Goal: Task Accomplishment & Management: Use online tool/utility

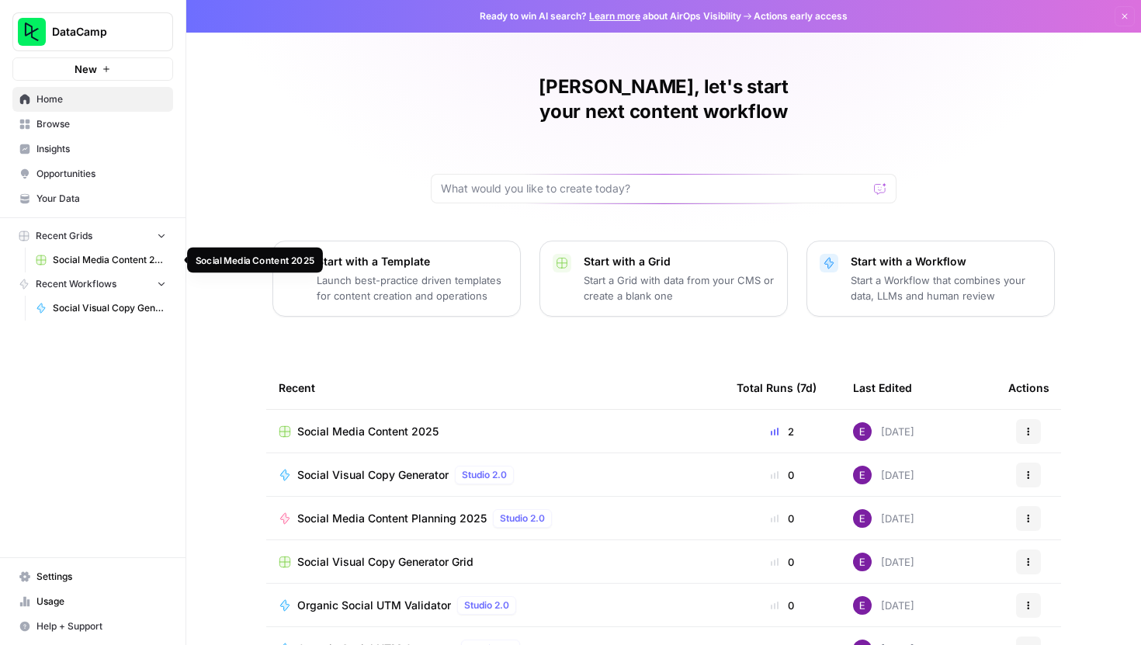
click at [95, 251] on link "Social Media Content 2025" at bounding box center [101, 260] width 144 height 25
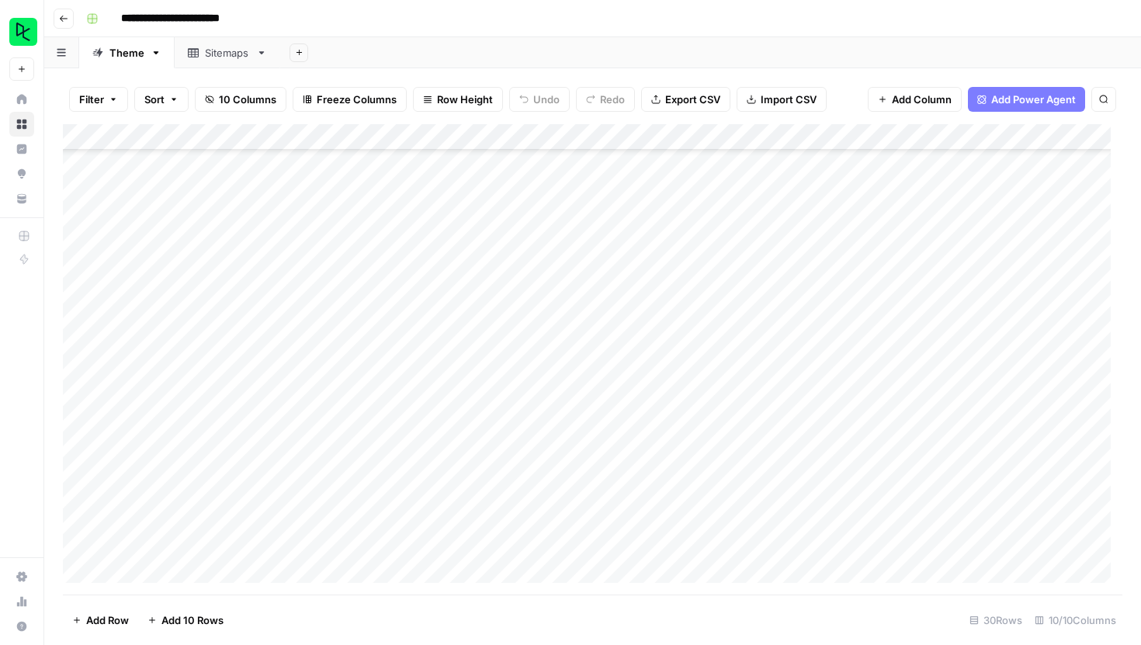
scroll to position [384, 0]
click at [484, 138] on div "Add Column" at bounding box center [593, 359] width 1060 height 471
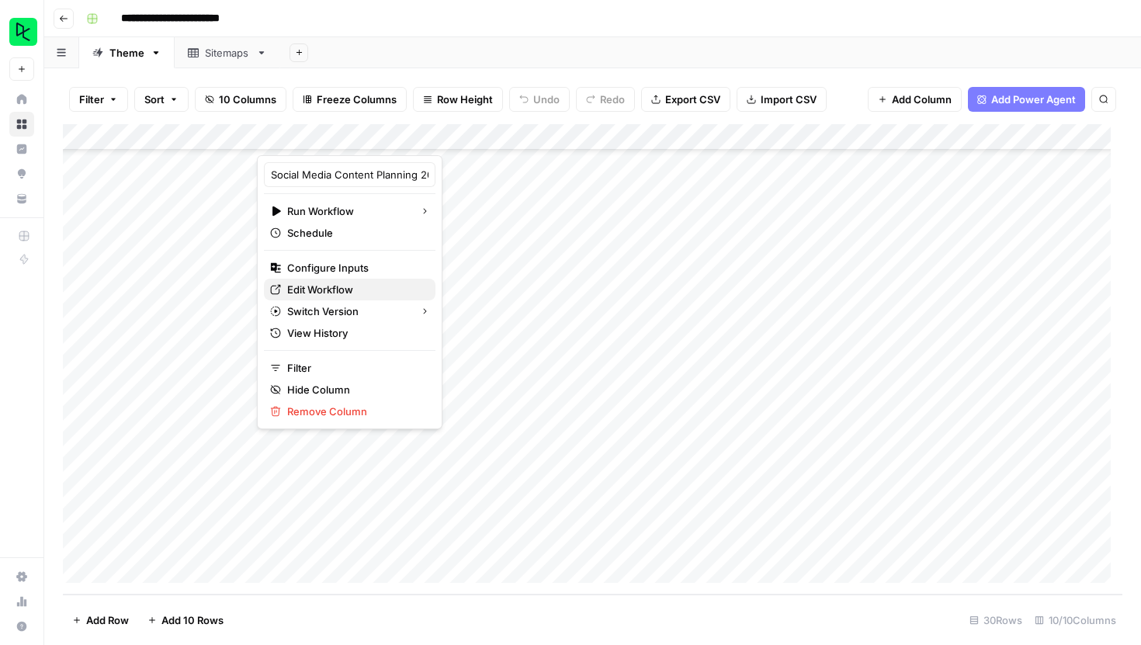
click at [320, 289] on span "Edit Workflow" at bounding box center [355, 290] width 136 height 16
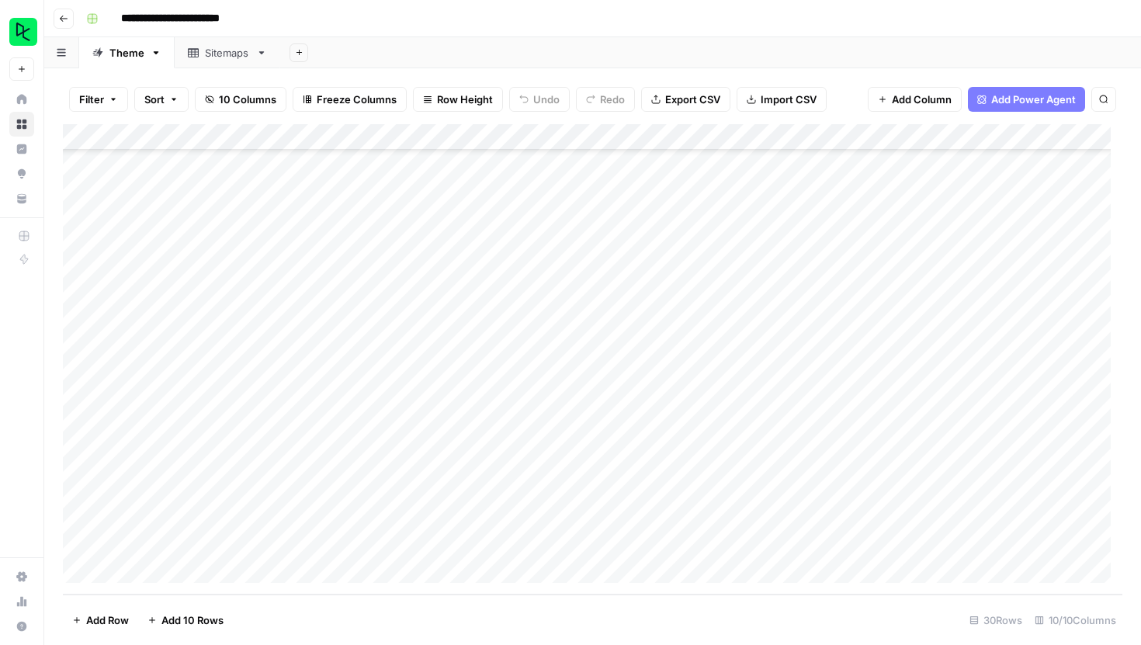
click at [485, 138] on div "Add Column" at bounding box center [593, 359] width 1060 height 471
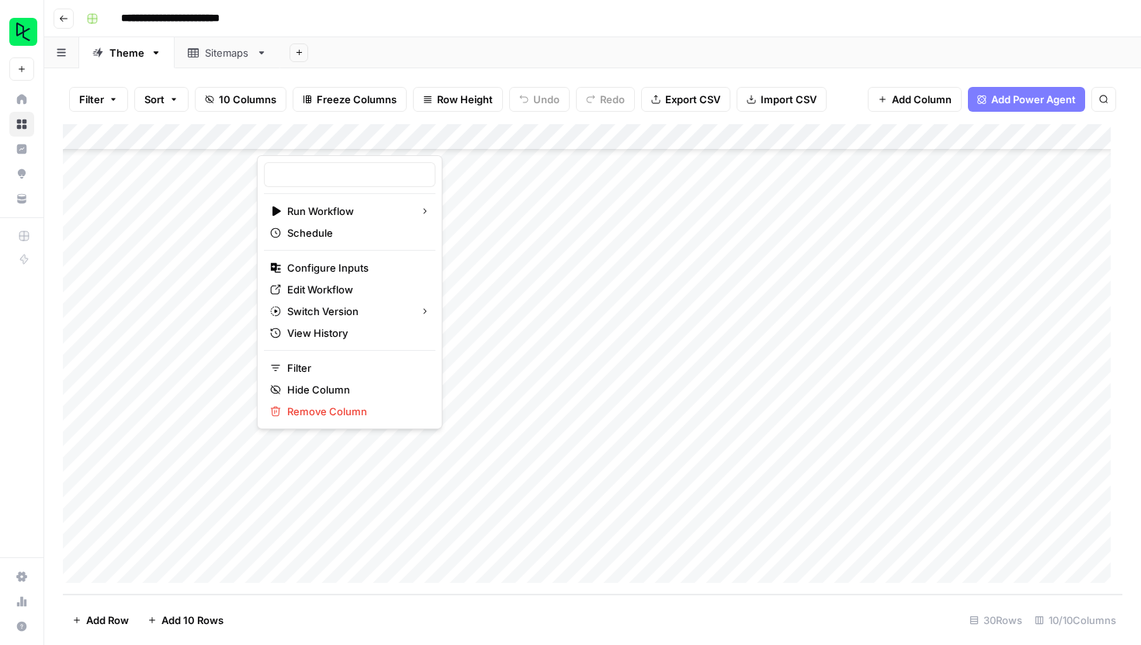
type input "Social Media Content Planning 2025"
click at [311, 290] on span "Edit Workflow" at bounding box center [355, 290] width 136 height 16
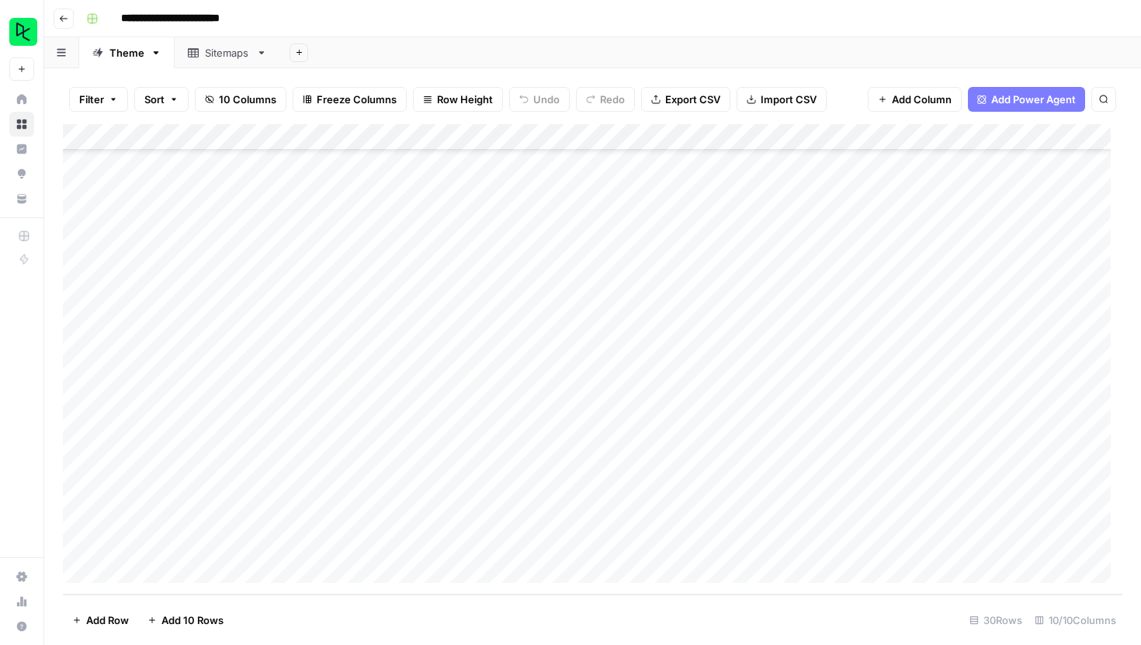
click at [204, 515] on div "Add Column" at bounding box center [593, 359] width 1060 height 471
type textarea "**********"
click at [383, 517] on div "Add Column" at bounding box center [593, 359] width 1060 height 471
click at [750, 519] on div "Add Column" at bounding box center [593, 359] width 1060 height 471
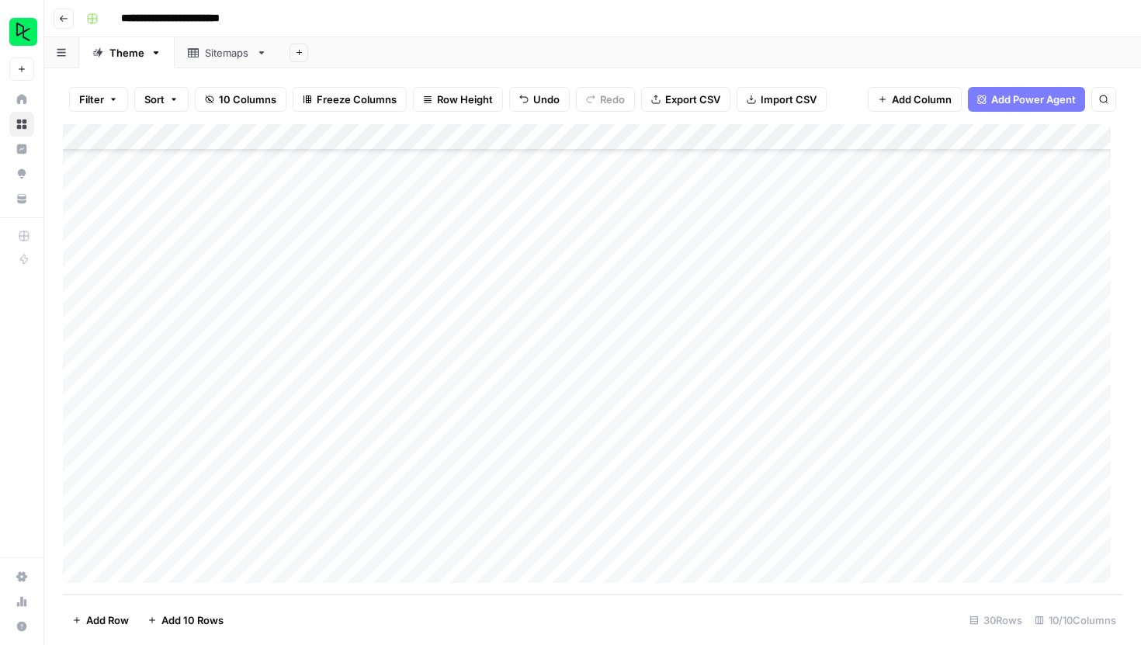
click at [1010, 520] on div "Add Column" at bounding box center [593, 359] width 1060 height 471
click at [950, 520] on div "Add Column" at bounding box center [593, 359] width 1060 height 471
click at [595, 519] on div "Add Column" at bounding box center [593, 359] width 1060 height 471
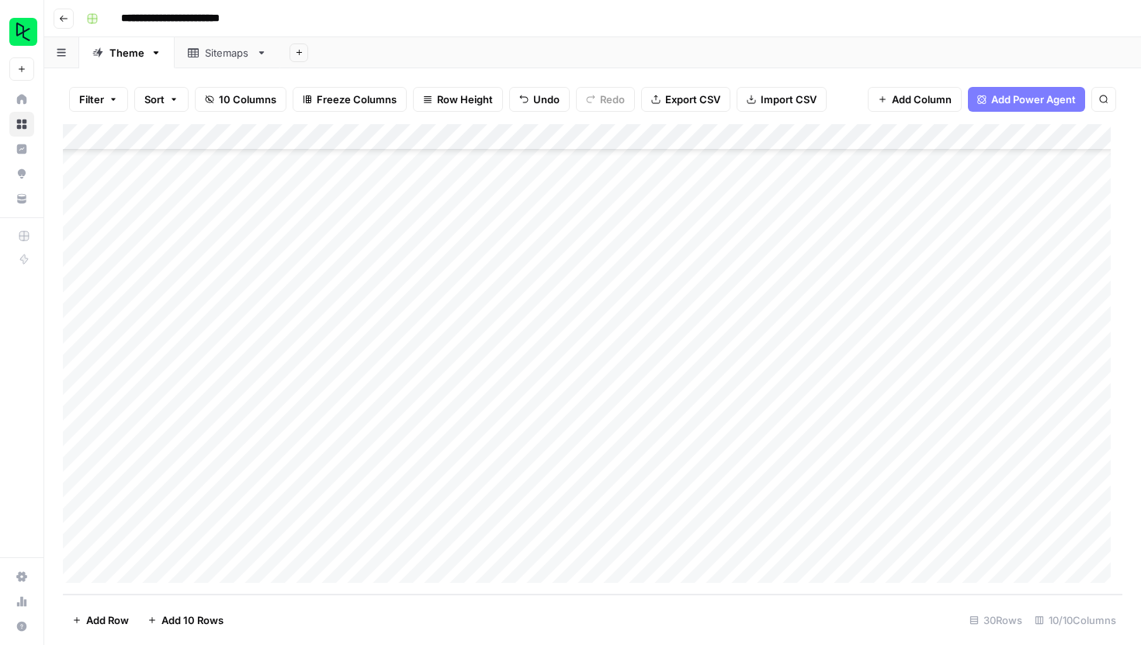
click at [603, 519] on div "Add Column" at bounding box center [593, 359] width 1060 height 471
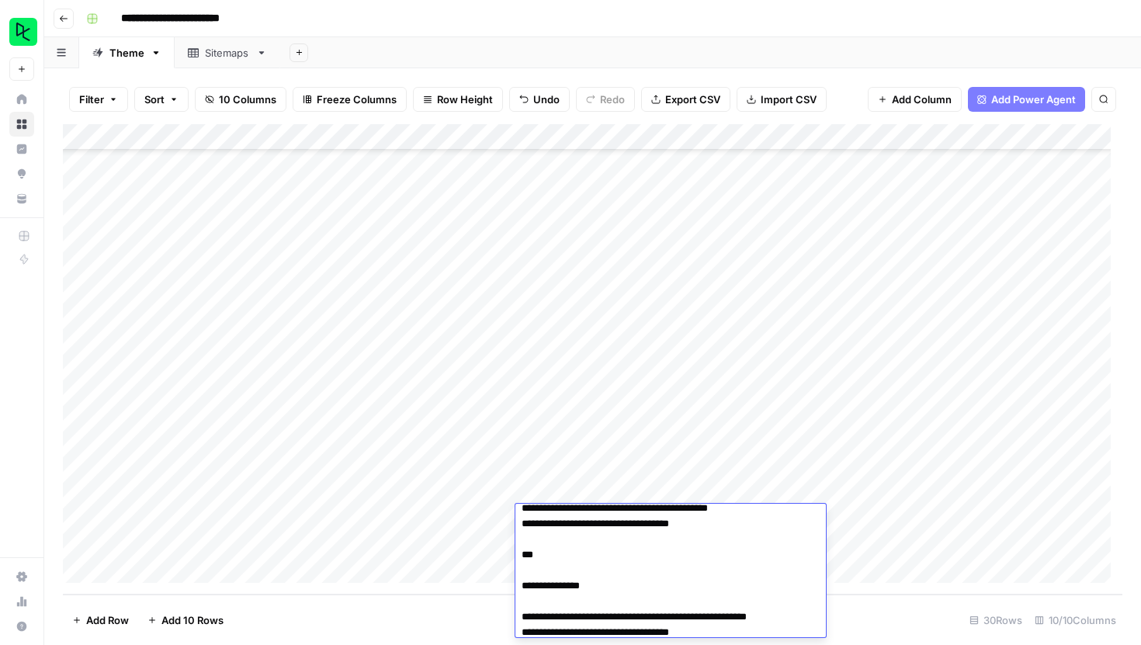
scroll to position [978, 0]
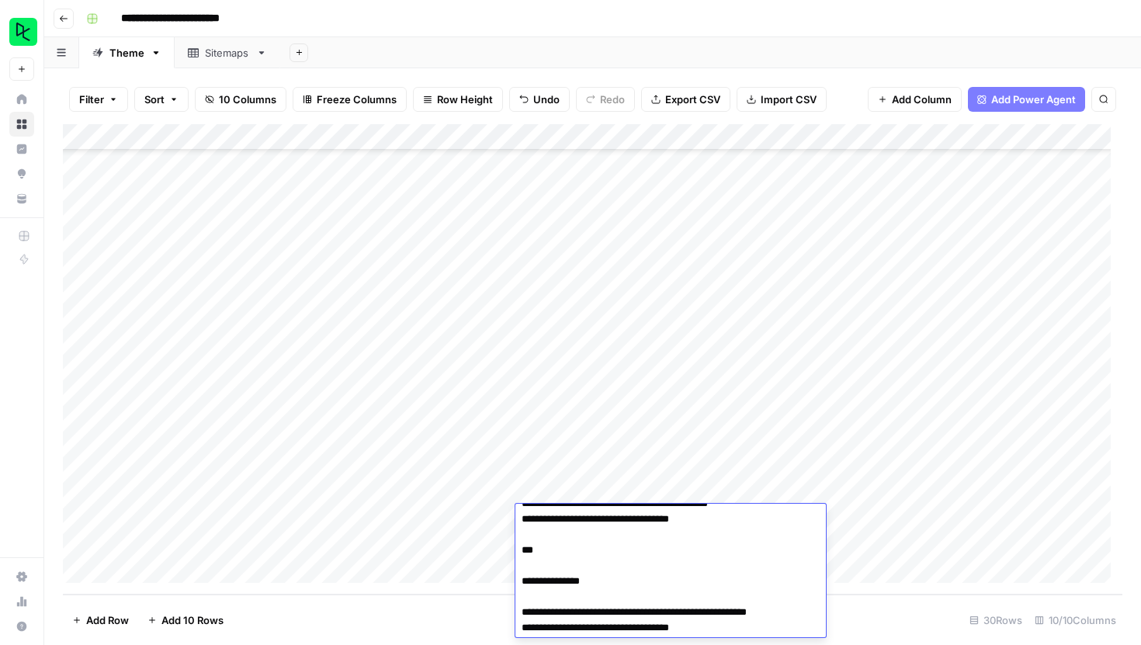
click at [884, 602] on footer "Add Row Add 10 Rows 30 Rows 10/10 Columns" at bounding box center [593, 620] width 1060 height 50
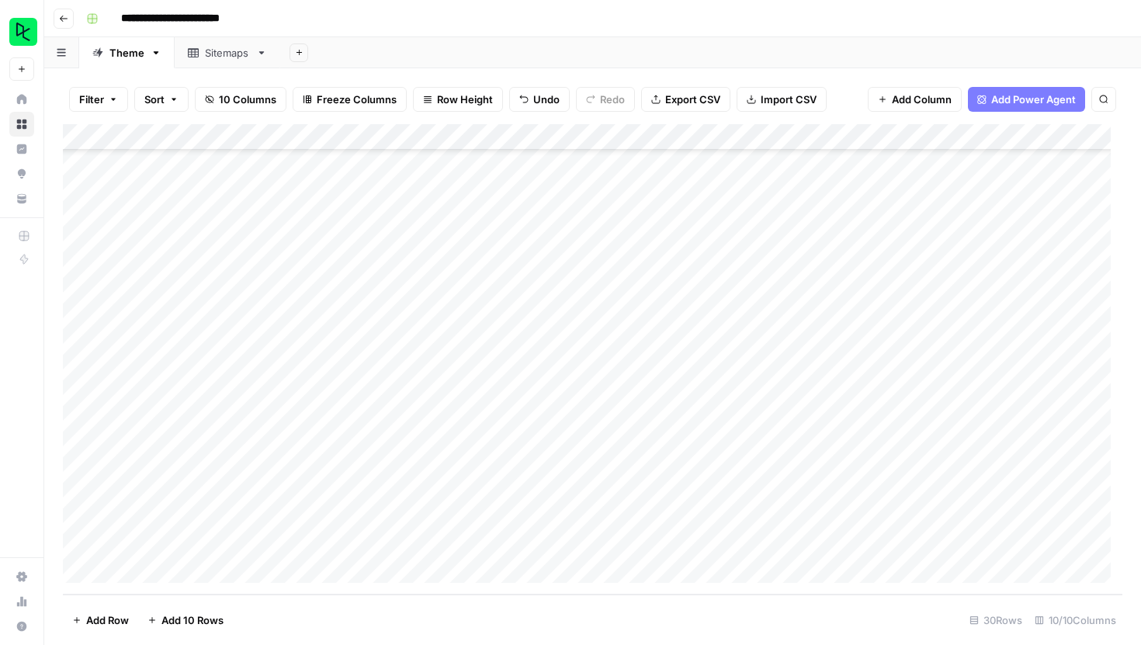
click at [705, 518] on div "Add Column" at bounding box center [593, 359] width 1060 height 471
type input "250922"
click at [901, 138] on div "Add Column" at bounding box center [593, 359] width 1060 height 471
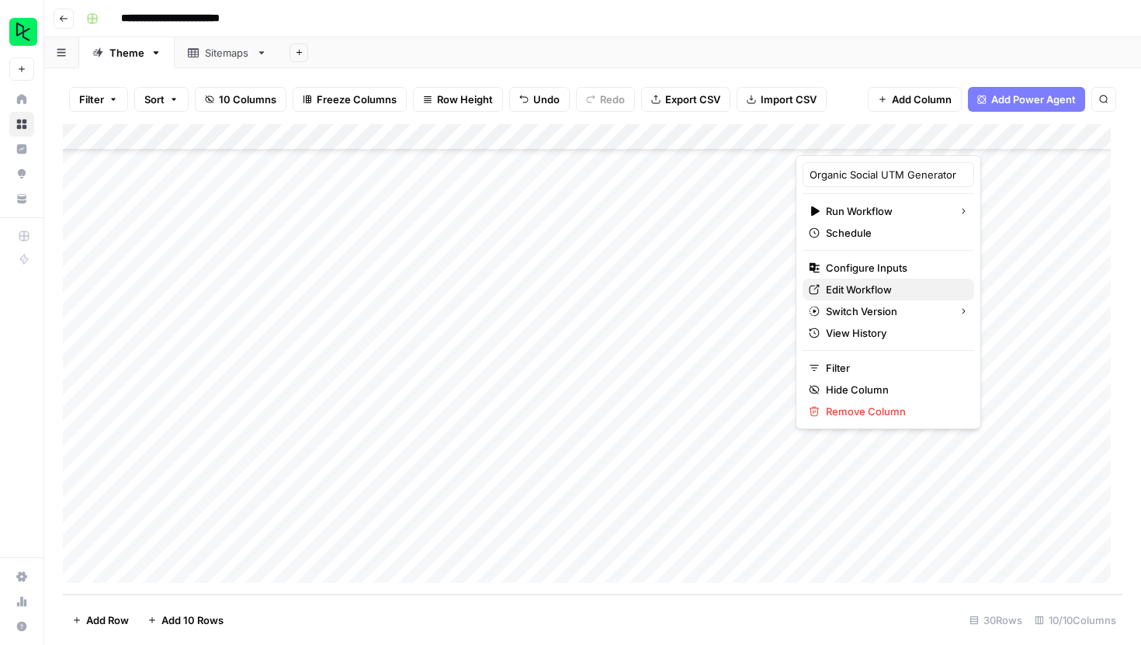
click at [877, 293] on span "Edit Workflow" at bounding box center [894, 290] width 136 height 16
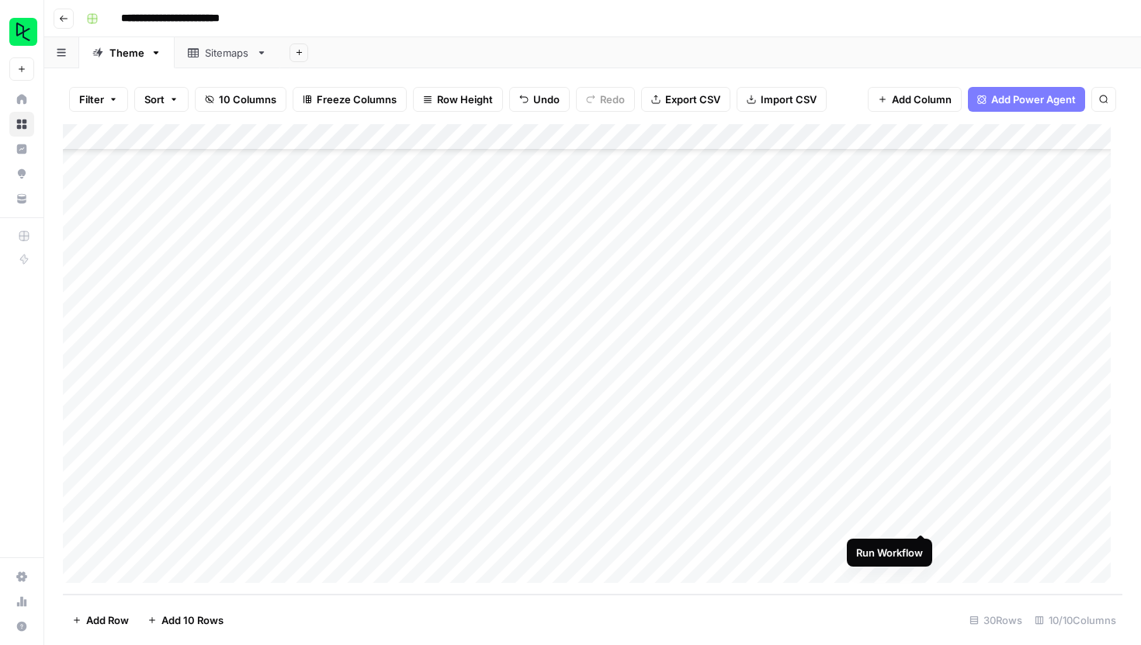
click at [922, 517] on div "Add Column" at bounding box center [593, 359] width 1060 height 471
click at [514, 512] on div "Add Column" at bounding box center [593, 359] width 1060 height 471
click at [530, 516] on div "Add Column" at bounding box center [593, 359] width 1060 height 471
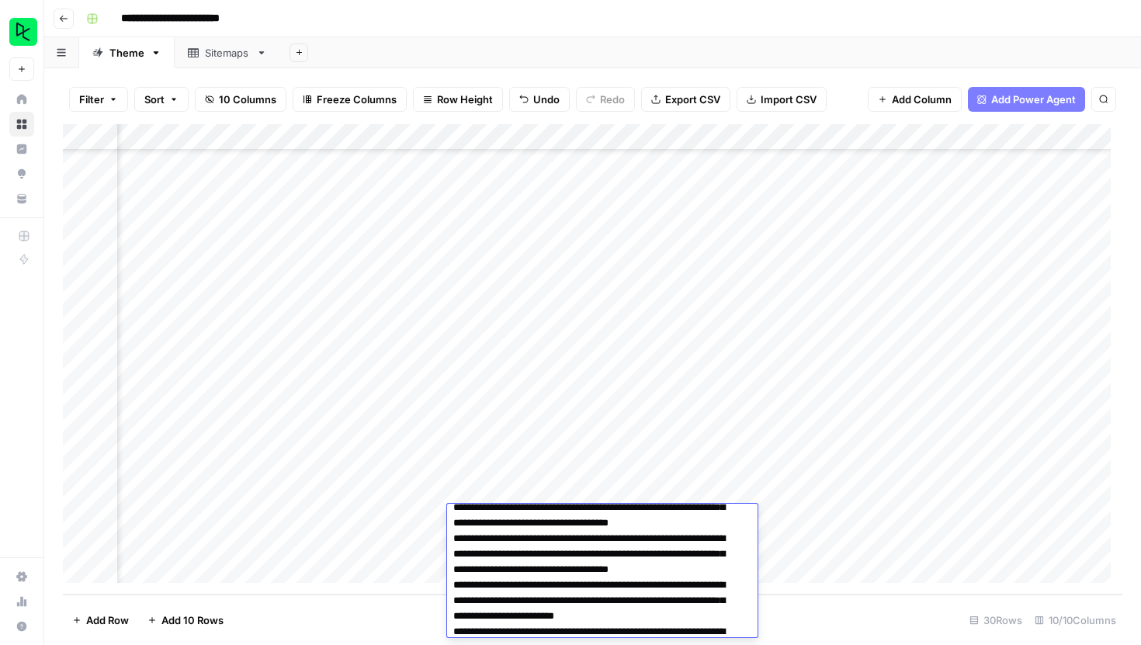
scroll to position [4538, 0]
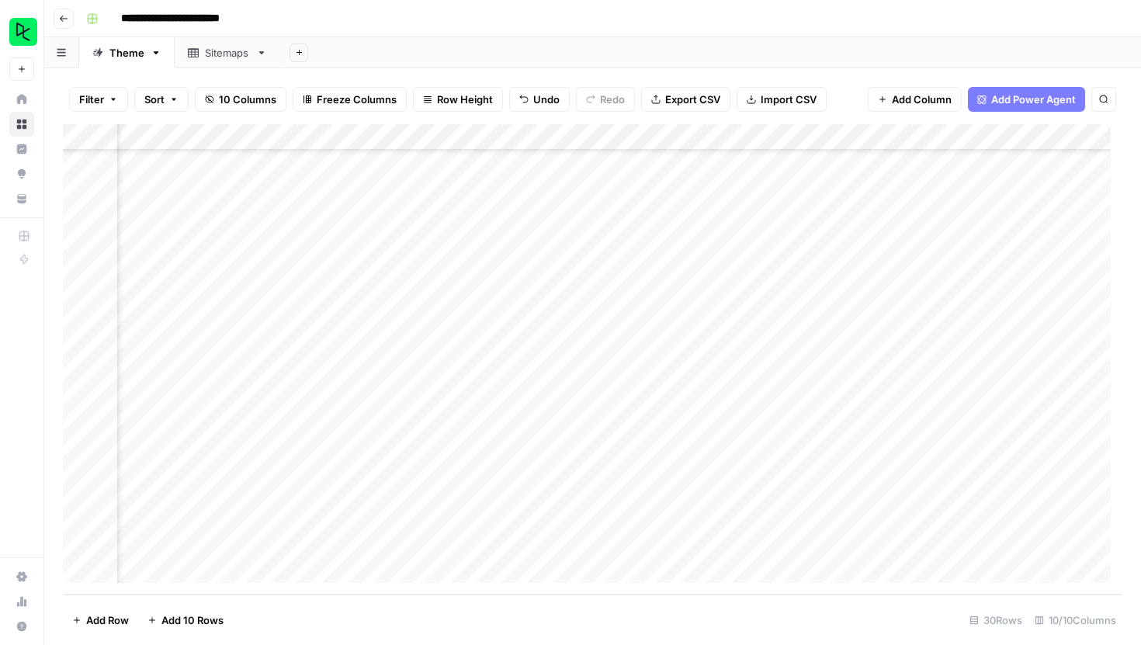
click at [689, 60] on div "Add Sheet" at bounding box center [710, 52] width 861 height 31
click at [696, 138] on div "Add Column" at bounding box center [593, 359] width 1060 height 471
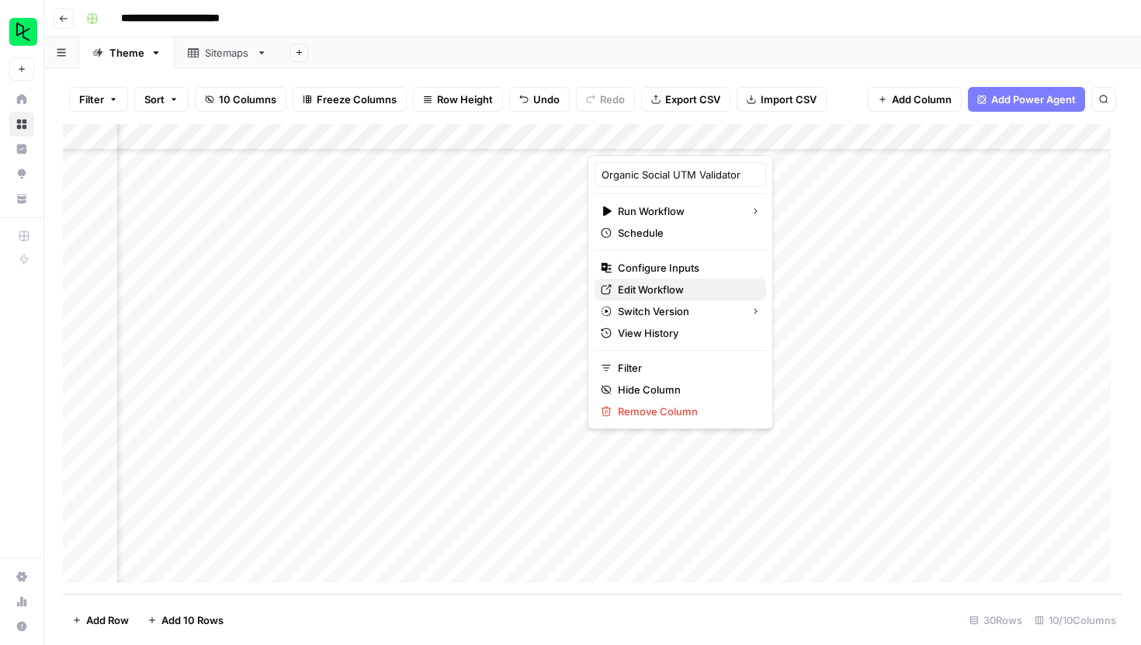
click at [653, 287] on span "Edit Workflow" at bounding box center [686, 290] width 136 height 16
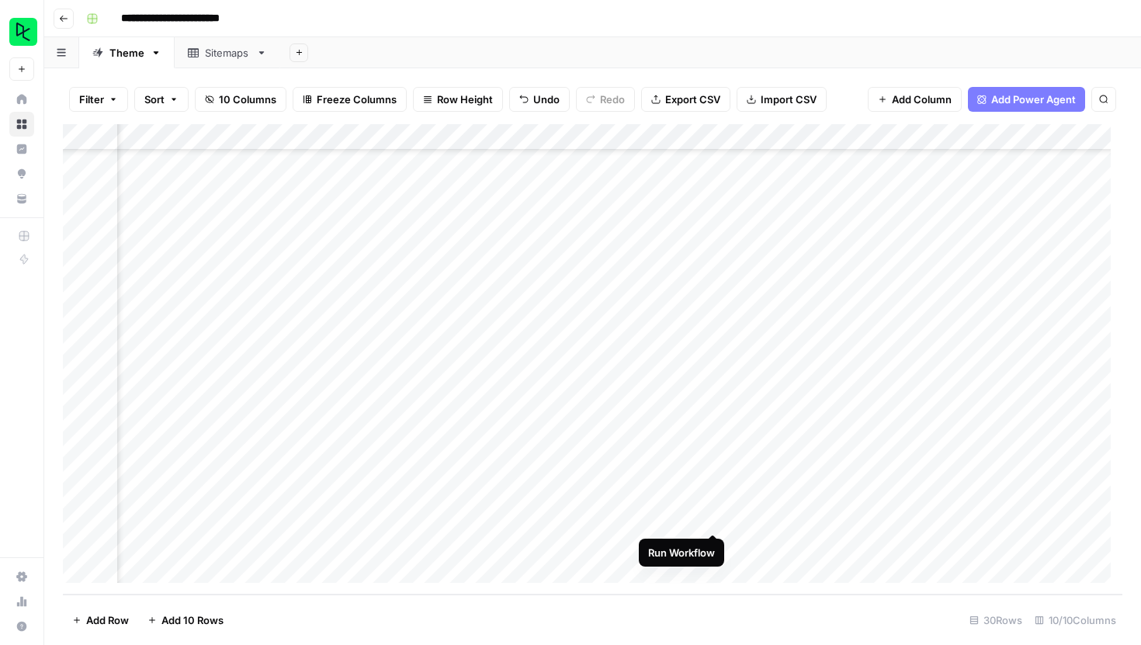
click at [713, 516] on div "Add Column" at bounding box center [593, 359] width 1060 height 471
click at [819, 414] on div "Add Column" at bounding box center [593, 359] width 1060 height 471
click at [821, 414] on div "Add Column" at bounding box center [593, 359] width 1060 height 471
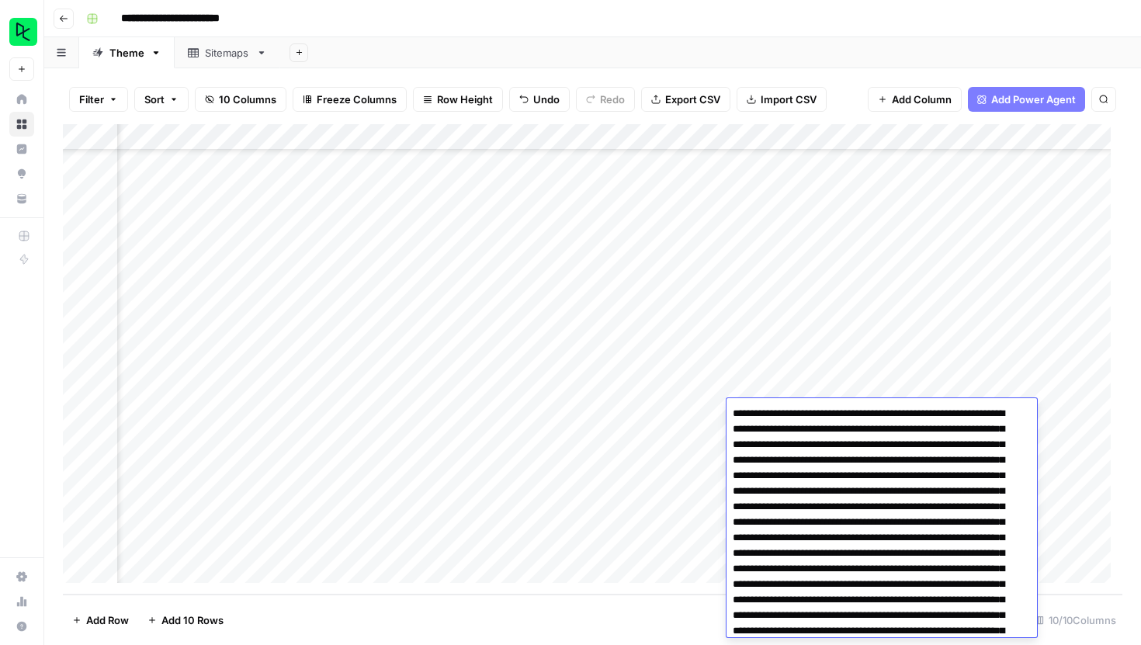
scroll to position [1542, 0]
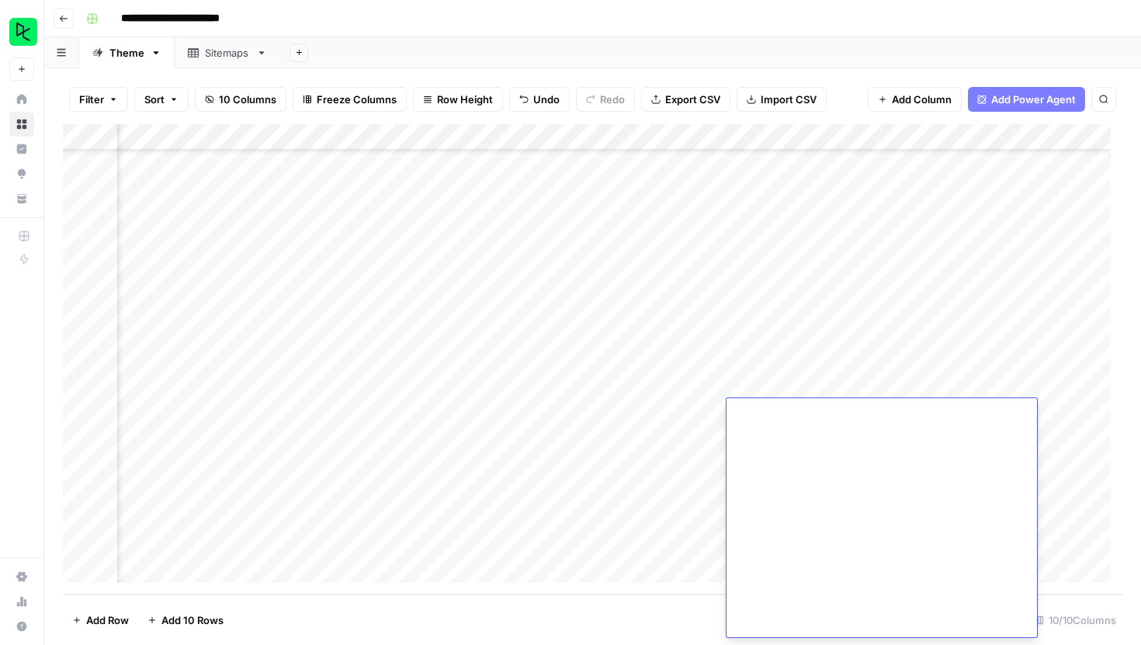
click at [685, 606] on footer "Add Row Add 10 Rows 30 Rows 10/10 Columns" at bounding box center [593, 620] width 1060 height 50
click at [973, 138] on div "Add Column" at bounding box center [593, 359] width 1060 height 471
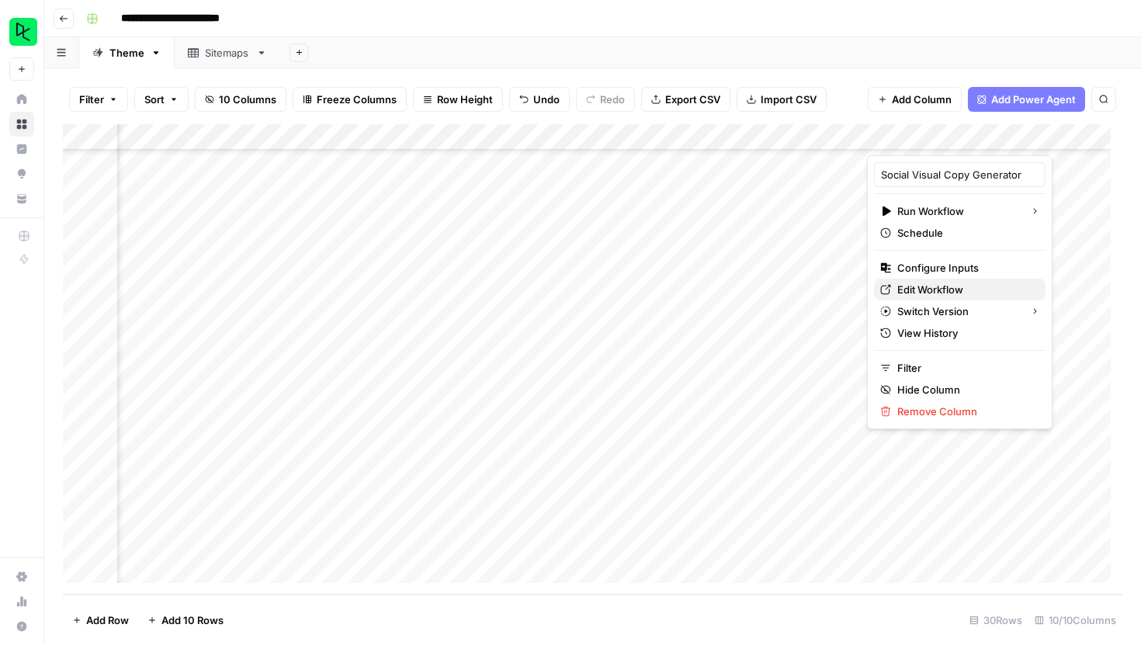
click at [909, 289] on span "Edit Workflow" at bounding box center [966, 290] width 136 height 16
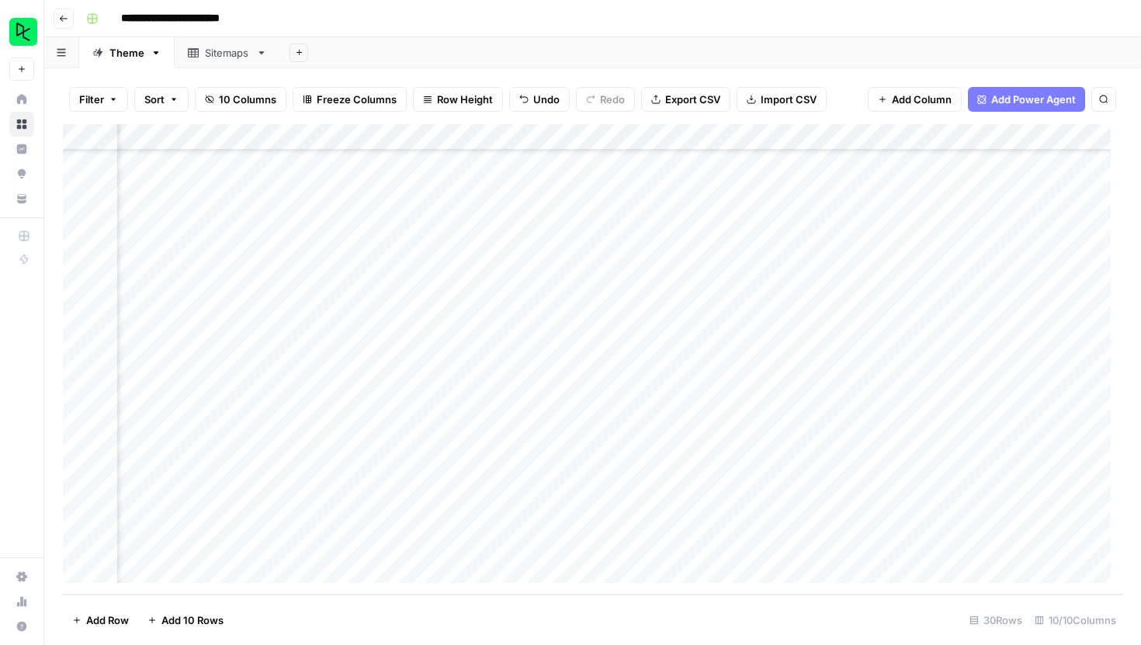
click at [939, 517] on div "Add Column" at bounding box center [593, 359] width 1060 height 471
click at [962, 521] on div "Add Column" at bounding box center [593, 359] width 1060 height 471
click at [962, 520] on div "Add Column" at bounding box center [593, 359] width 1060 height 471
drag, startPoint x: 1028, startPoint y: 538, endPoint x: 826, endPoint y: 522, distance: 202.5
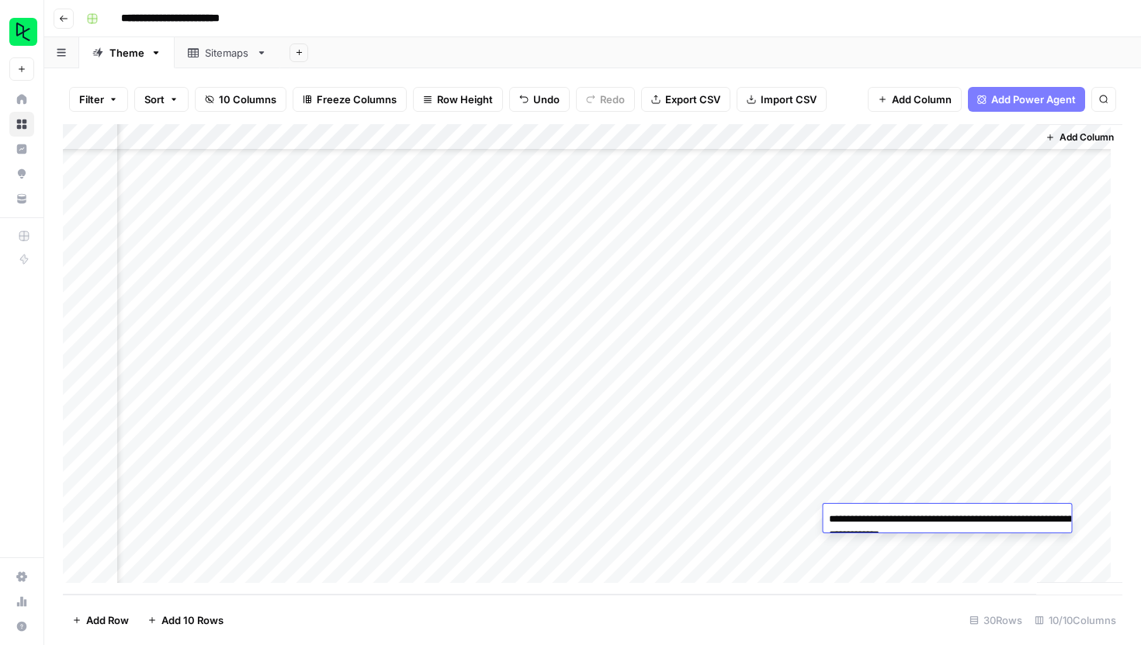
click at [826, 522] on textarea "**********" at bounding box center [978, 527] width 311 height 37
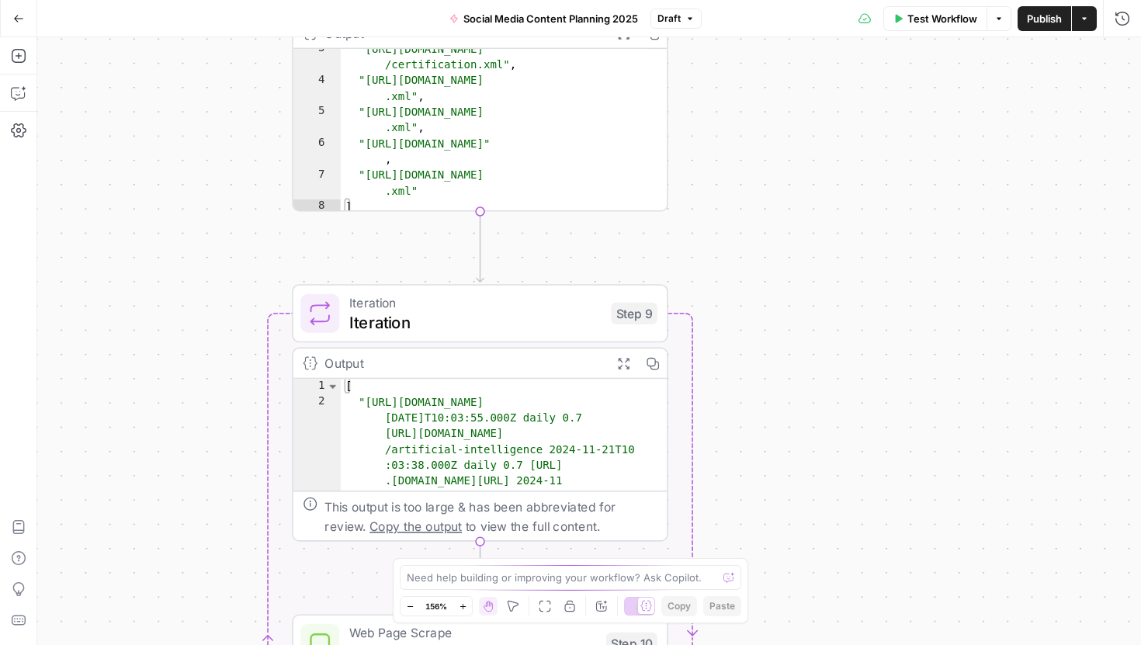
scroll to position [36, 0]
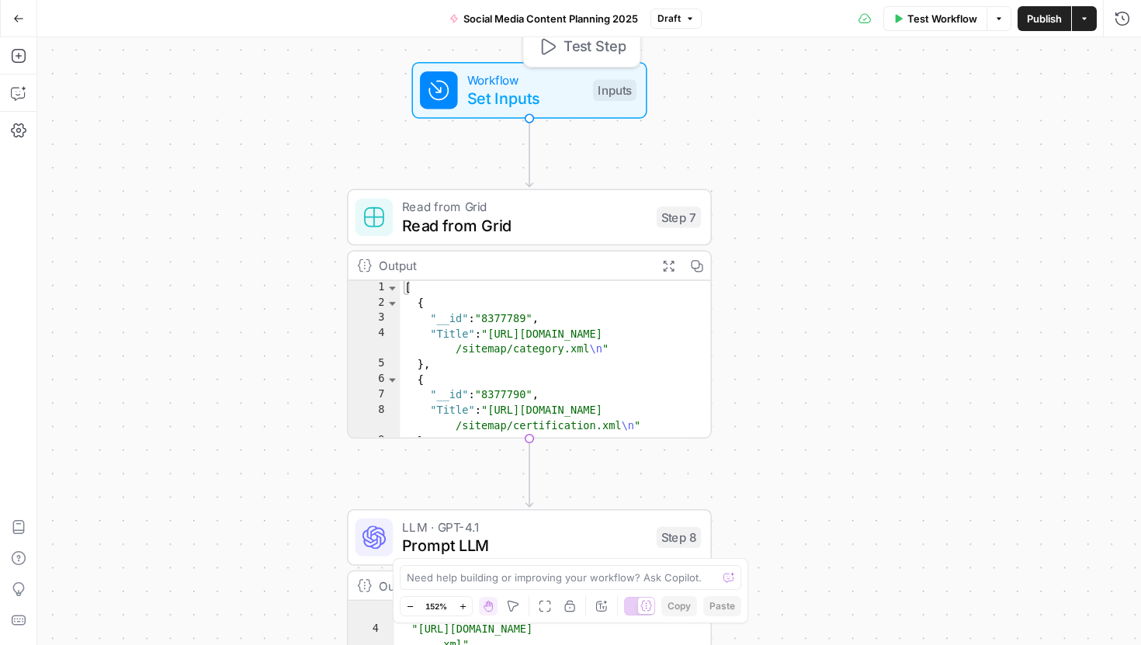
click at [514, 85] on span "Workflow" at bounding box center [525, 79] width 116 height 19
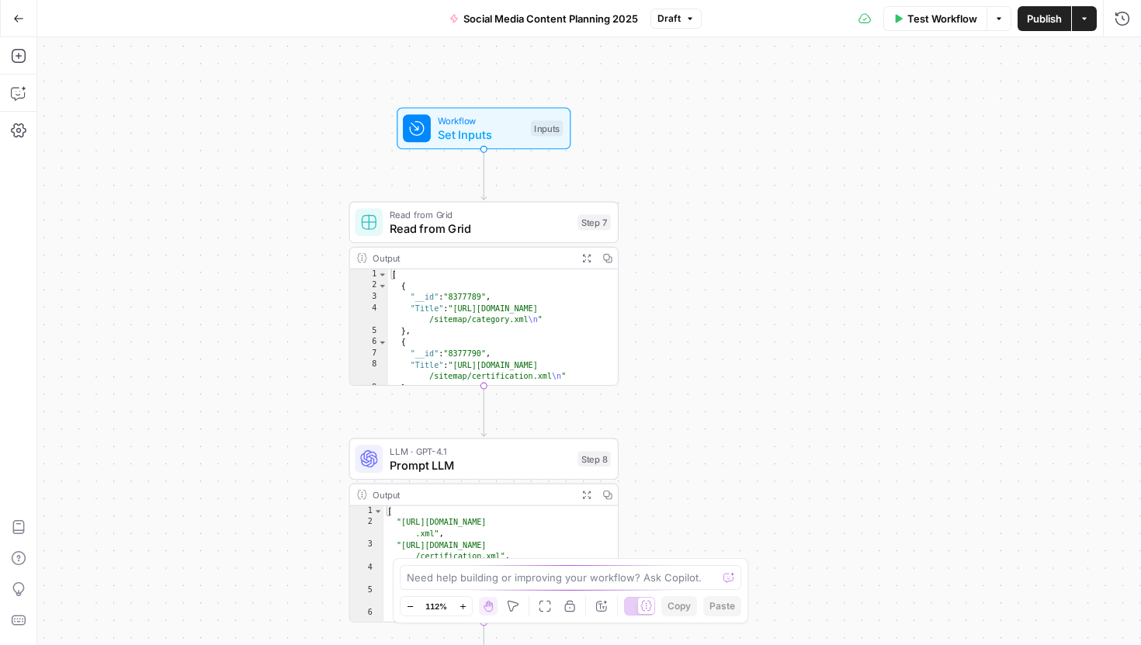
click at [475, 117] on span "Workflow" at bounding box center [481, 120] width 86 height 14
click at [1078, 93] on span "edit field" at bounding box center [1071, 96] width 34 height 12
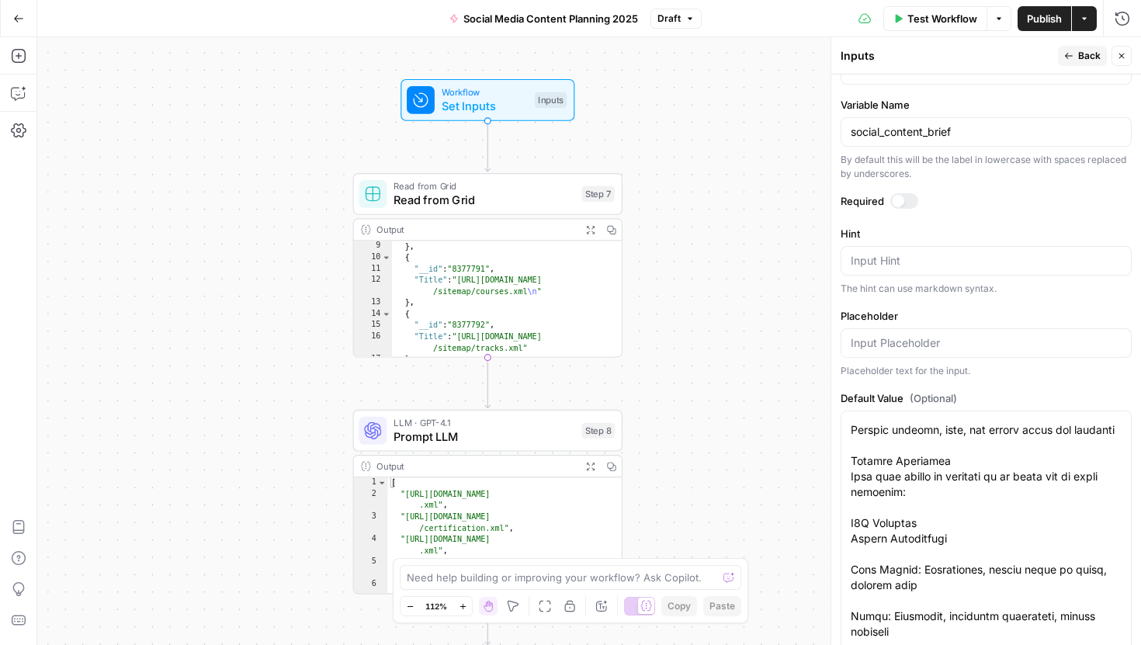
scroll to position [114, 0]
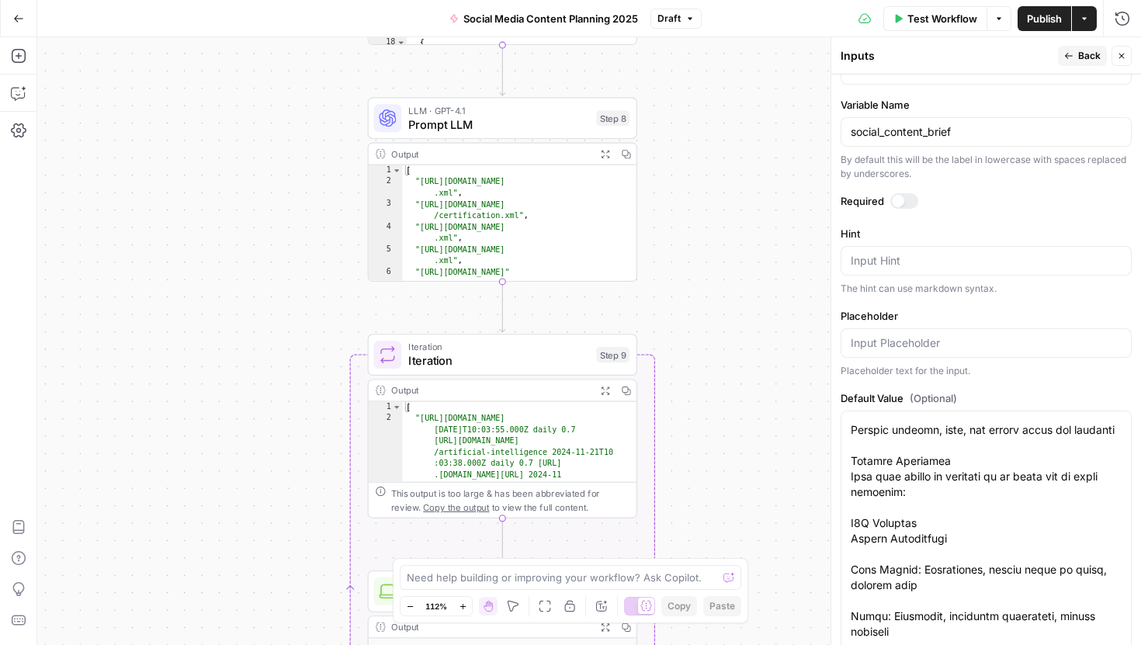
click at [531, 123] on span "Prompt LLM" at bounding box center [498, 124] width 181 height 17
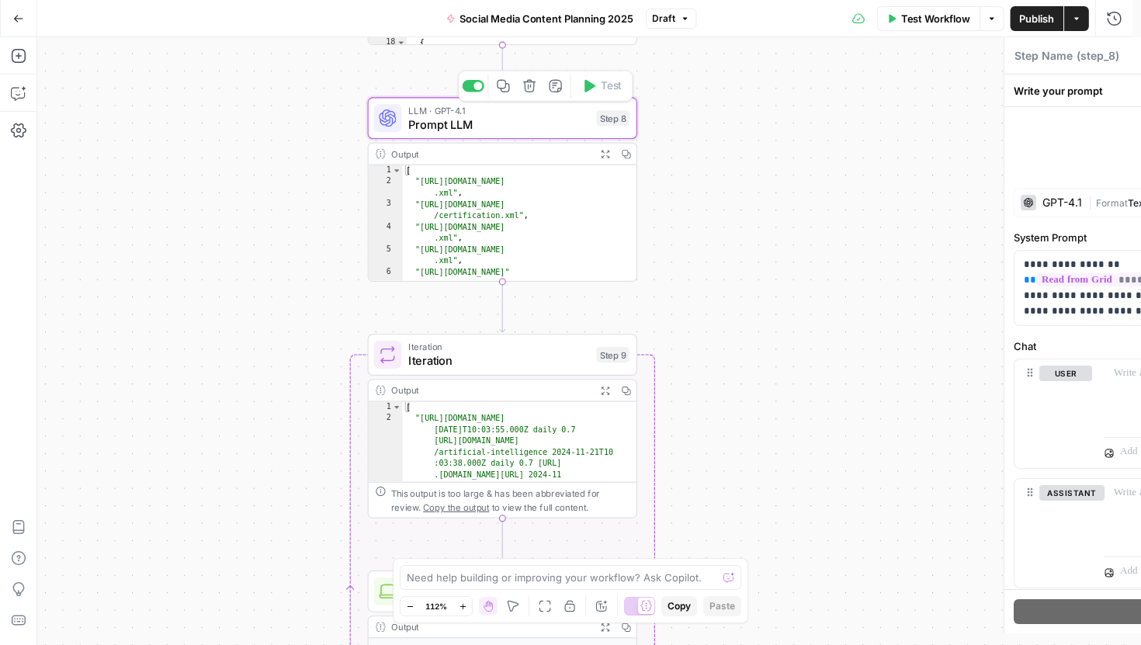
type textarea "Prompt LLM"
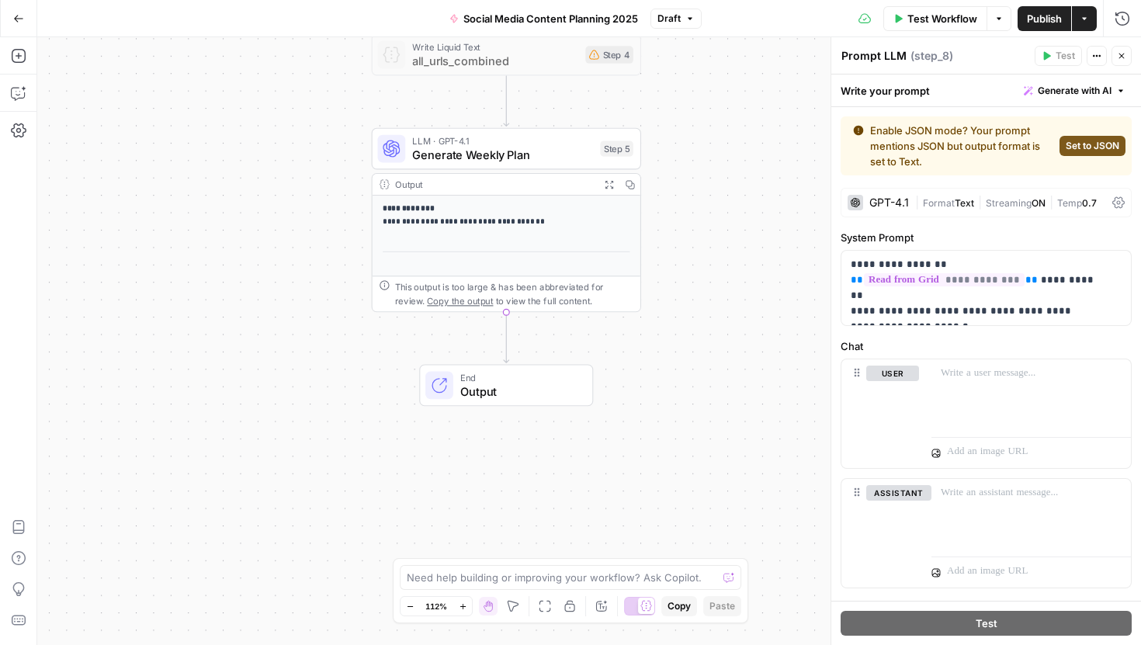
click at [506, 221] on p "**********" at bounding box center [500, 216] width 235 height 26
click at [544, 148] on span "Generate Weekly Plan" at bounding box center [502, 154] width 181 height 17
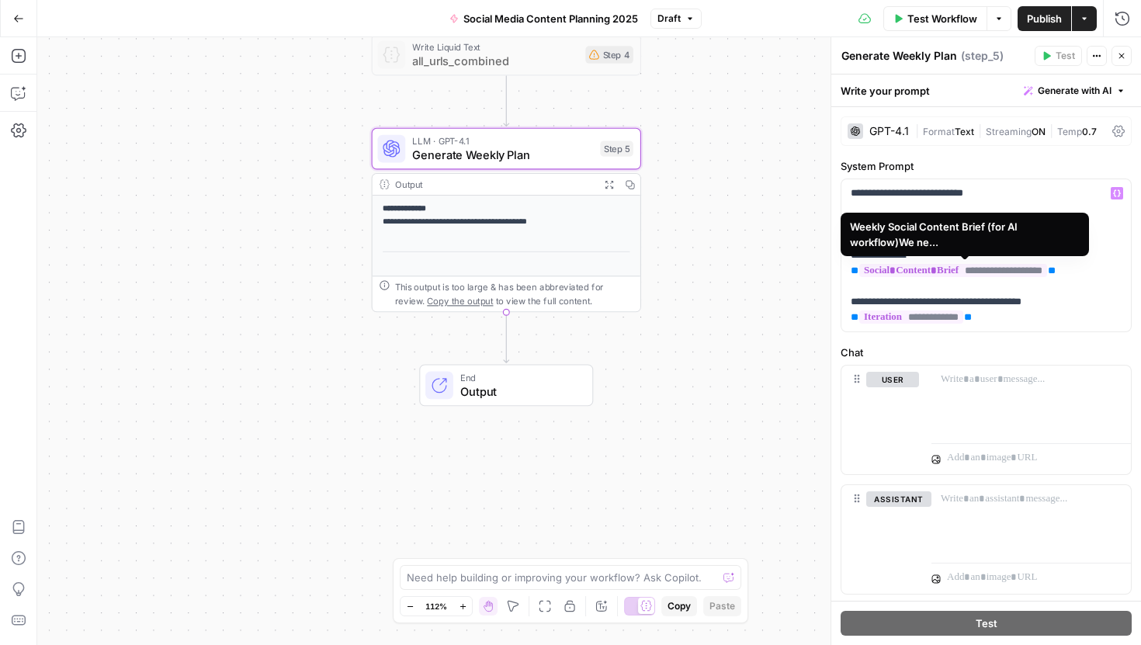
scroll to position [39, 0]
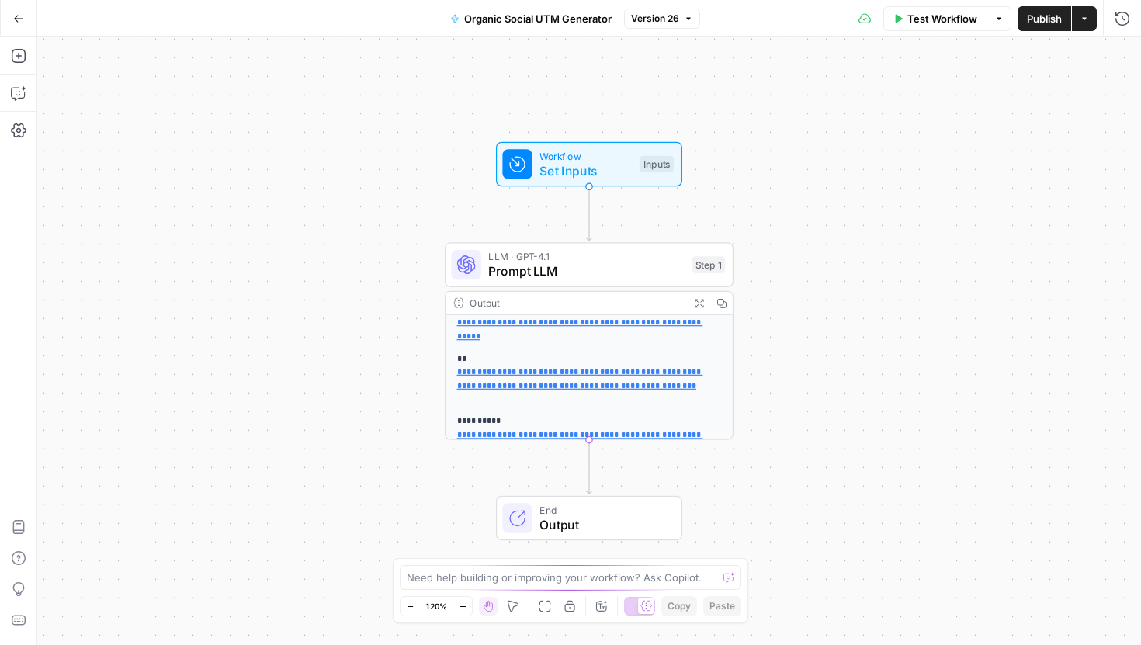
scroll to position [99, 0]
click at [605, 165] on span "Set Inputs" at bounding box center [586, 170] width 92 height 19
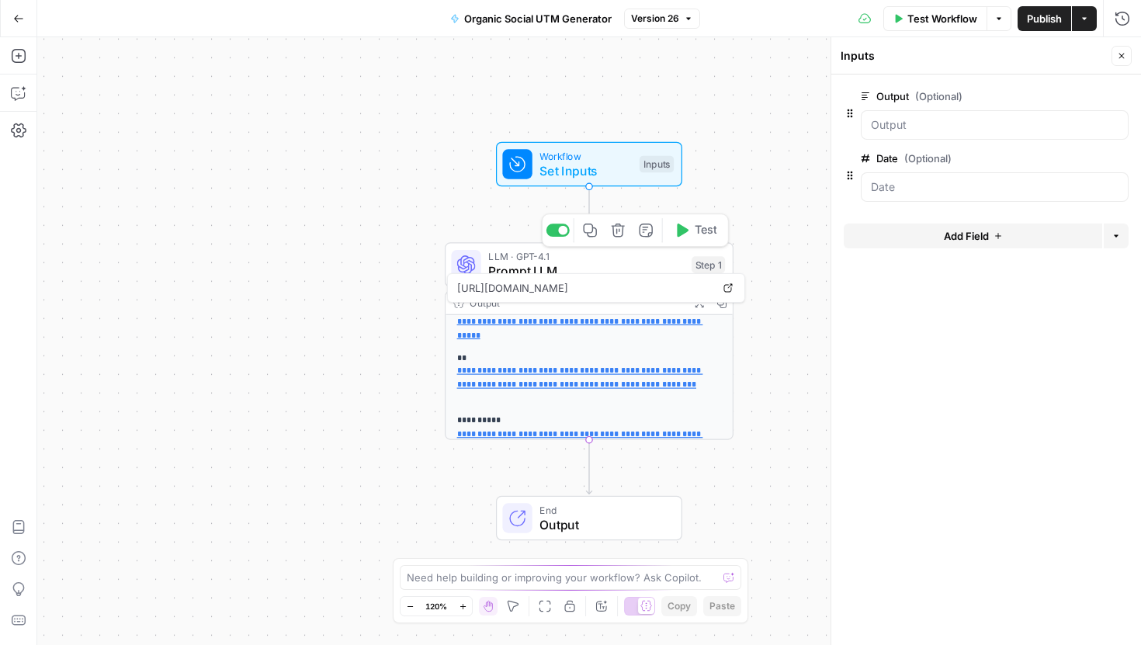
click at [598, 262] on span "Prompt LLM" at bounding box center [586, 271] width 196 height 19
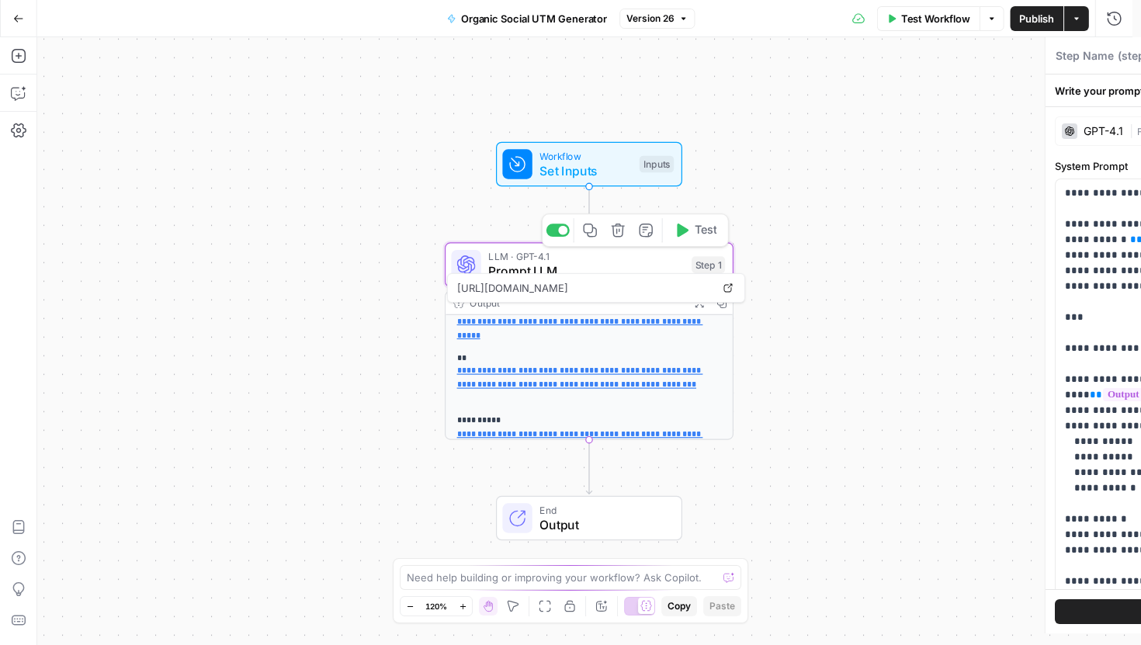
type textarea "Prompt LLM"
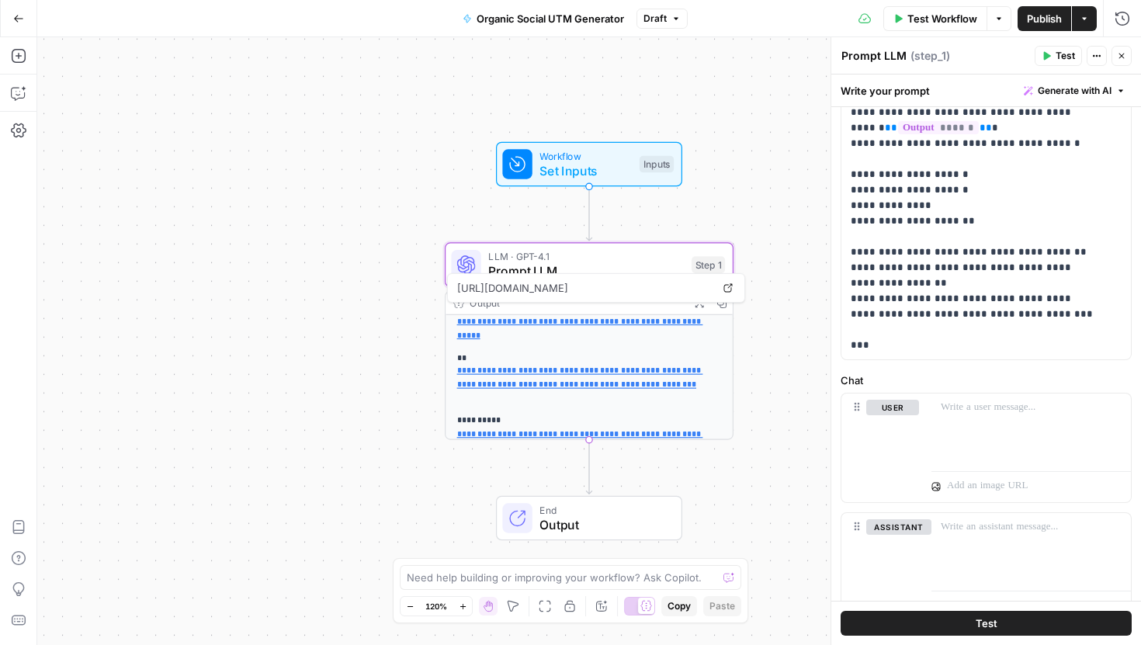
scroll to position [461, 0]
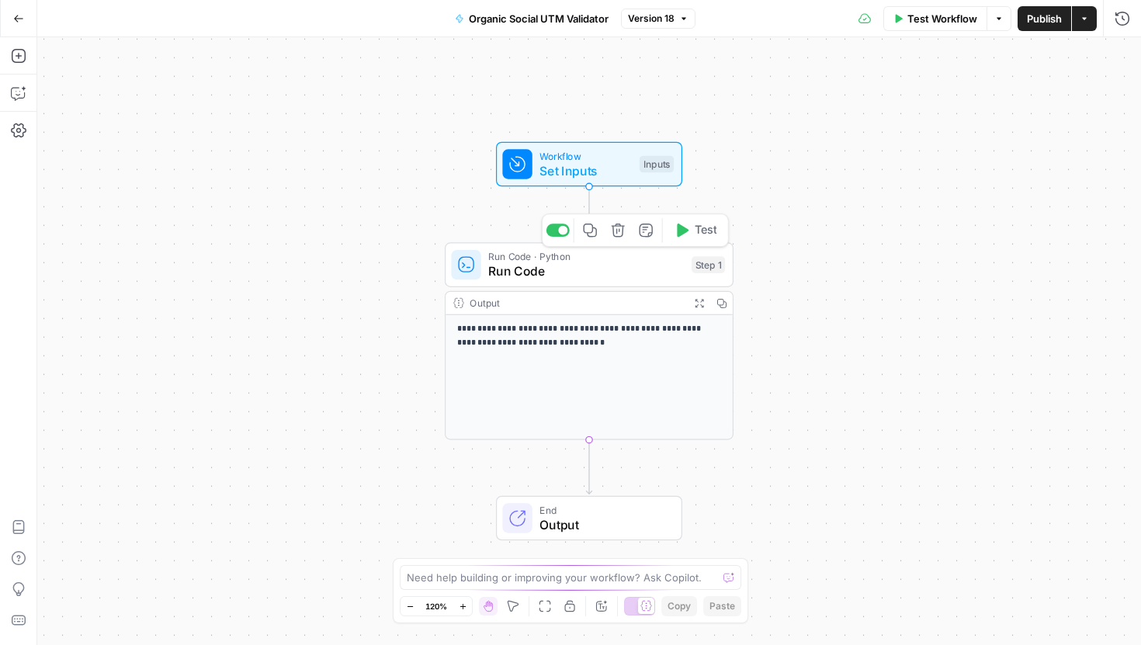
click at [568, 264] on span "Run Code" at bounding box center [586, 271] width 196 height 19
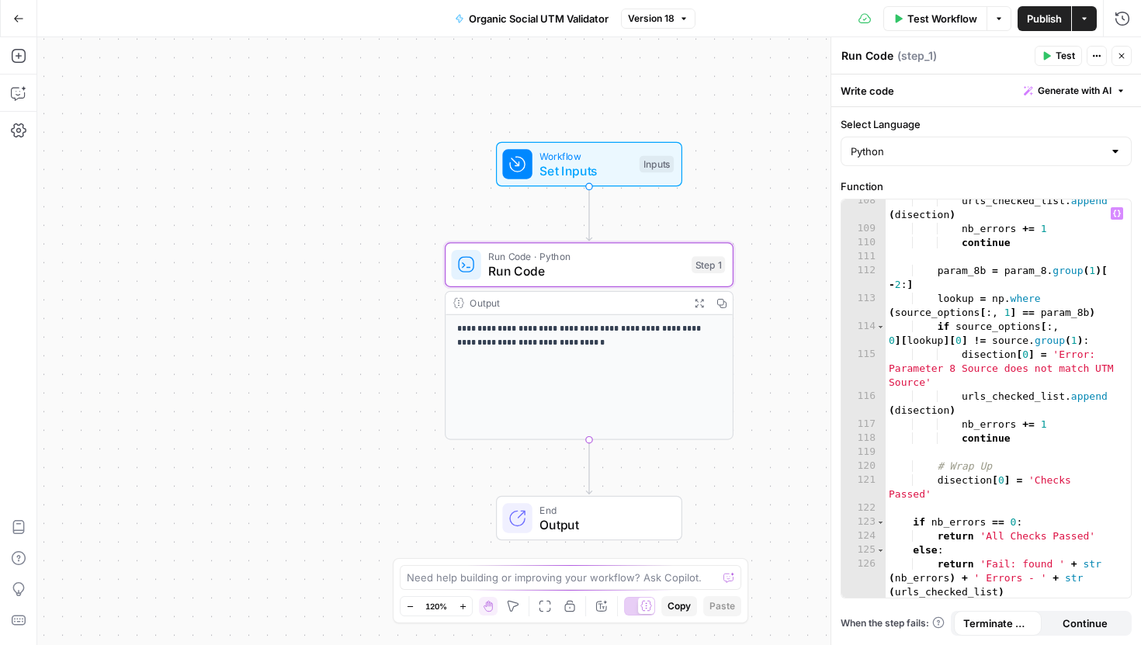
scroll to position [2103, 0]
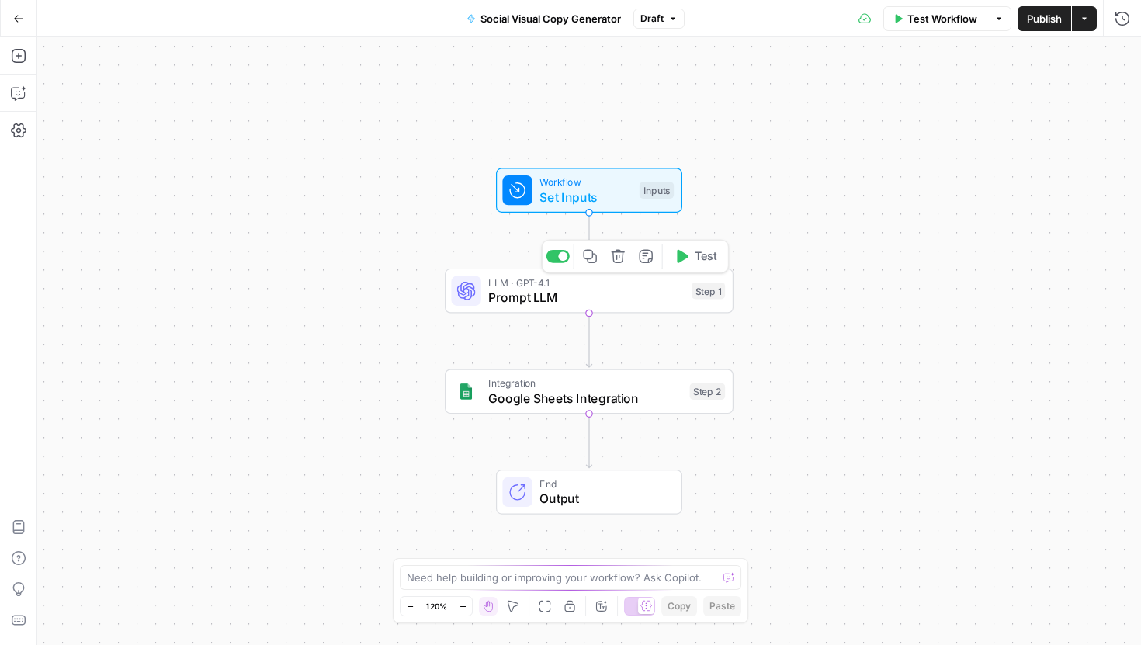
click at [562, 293] on span "Prompt LLM" at bounding box center [586, 297] width 196 height 19
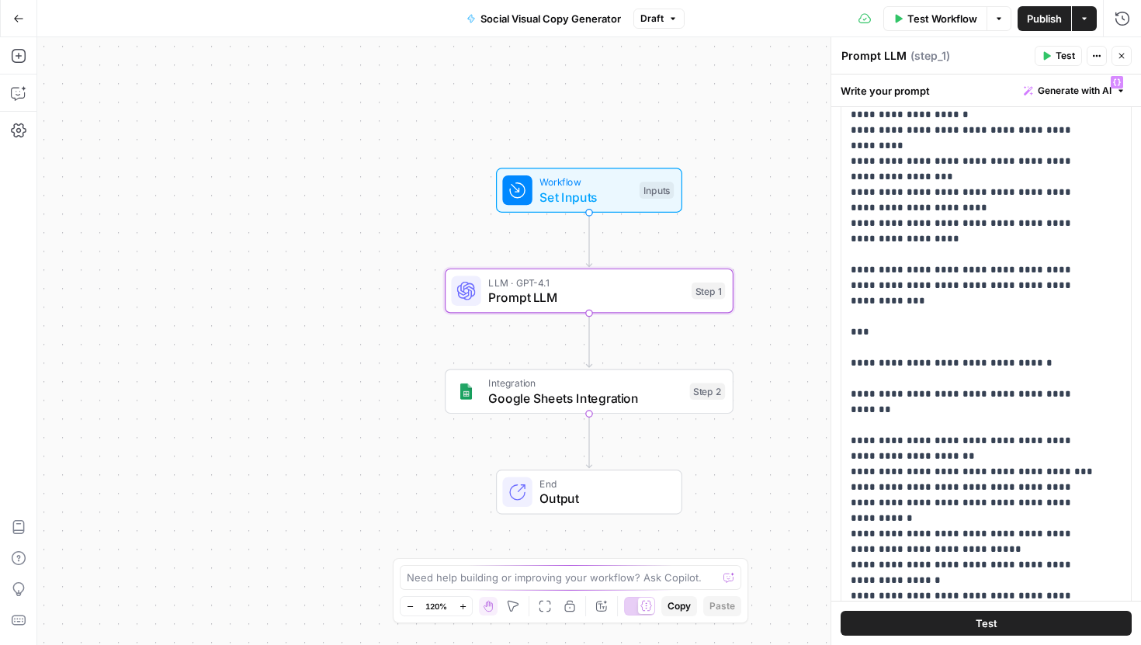
scroll to position [373, 0]
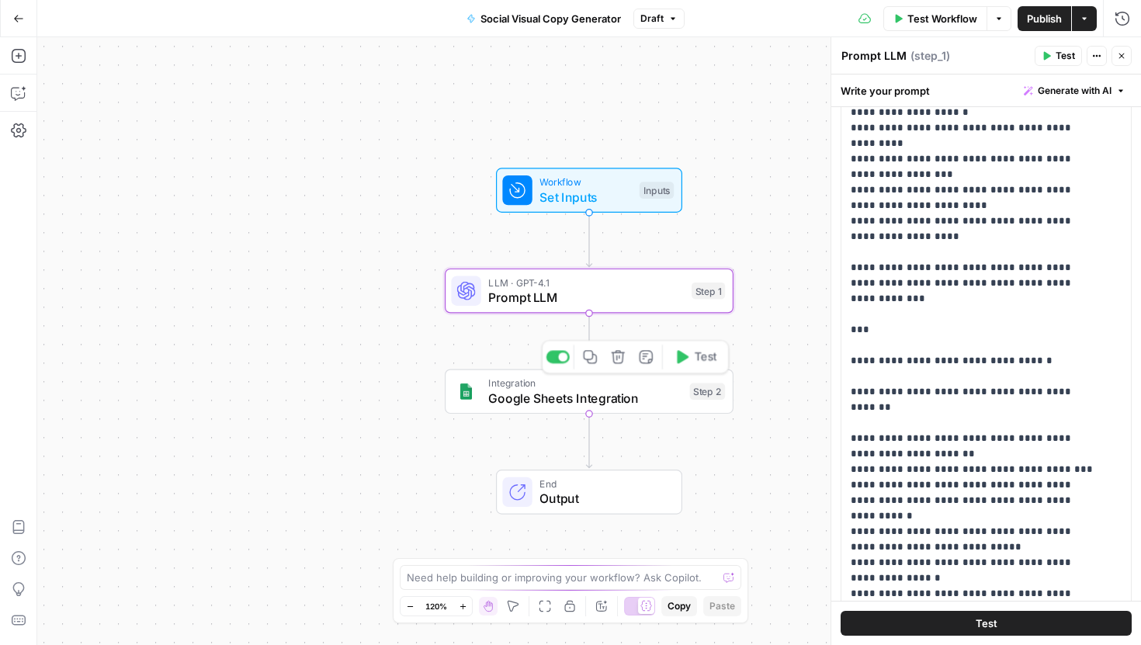
click at [634, 397] on span "Google Sheets Integration" at bounding box center [585, 398] width 194 height 19
